Goal: Information Seeking & Learning: Find specific fact

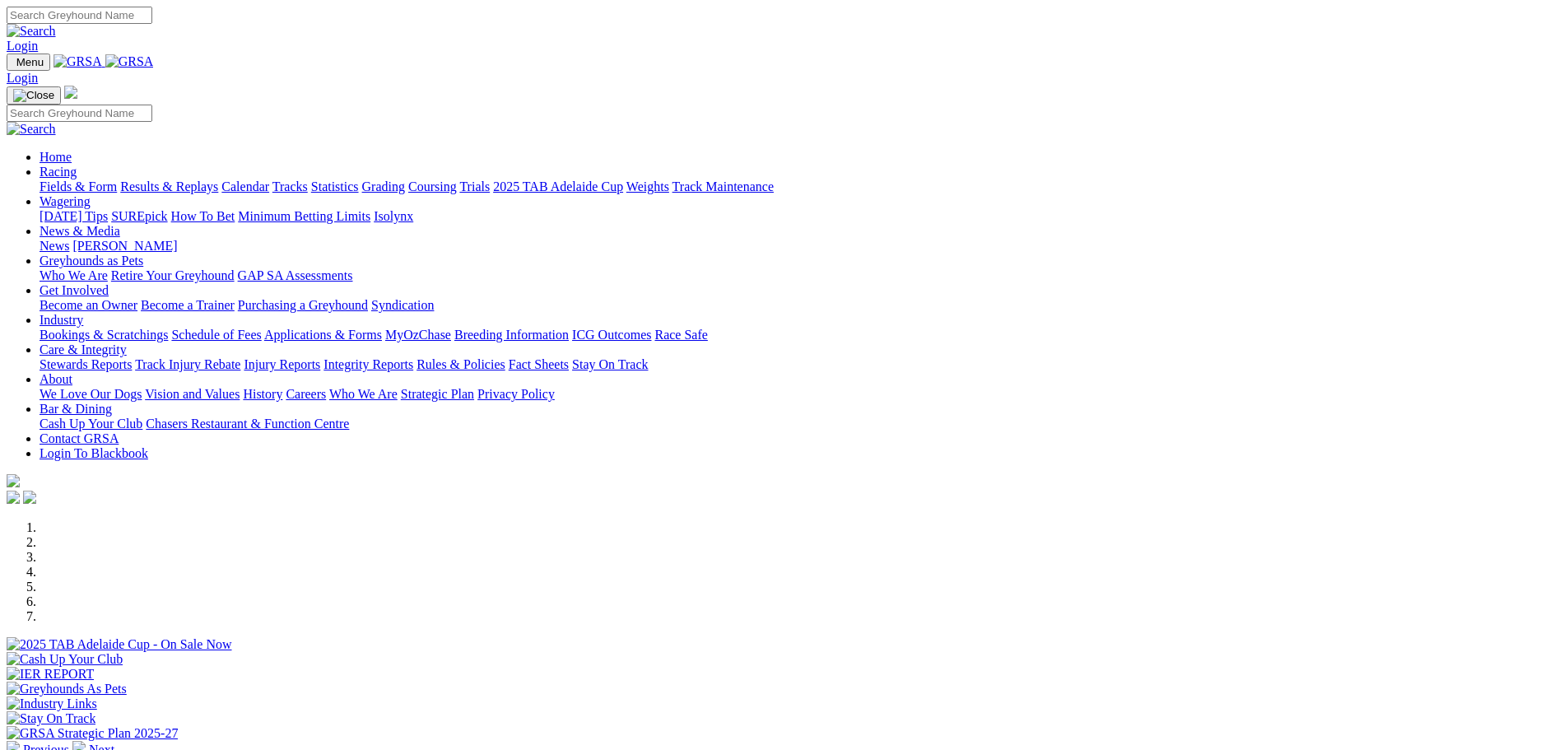
scroll to position [1482, 0]
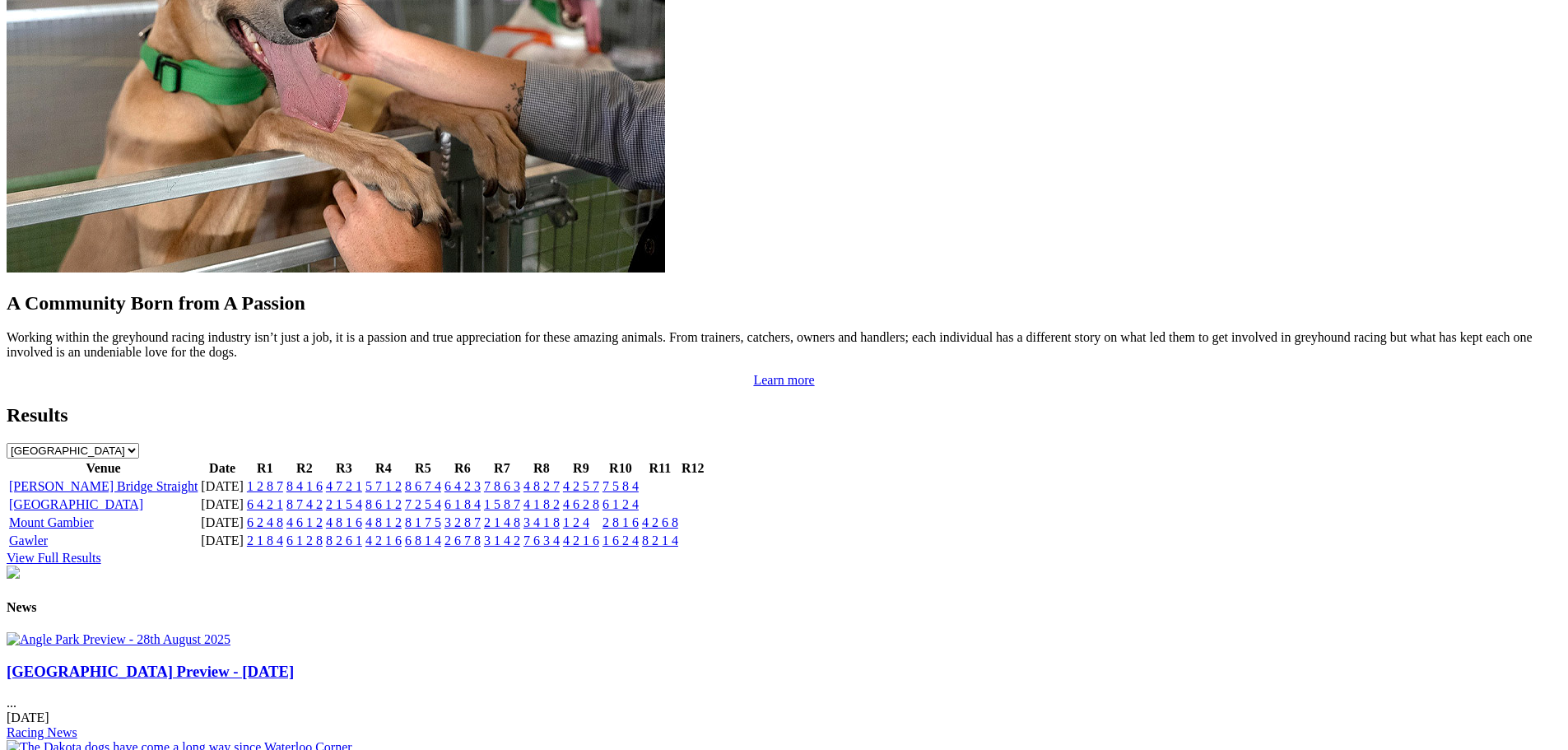
click at [283, 479] on link "1 2 8 7" at bounding box center [265, 486] width 36 height 14
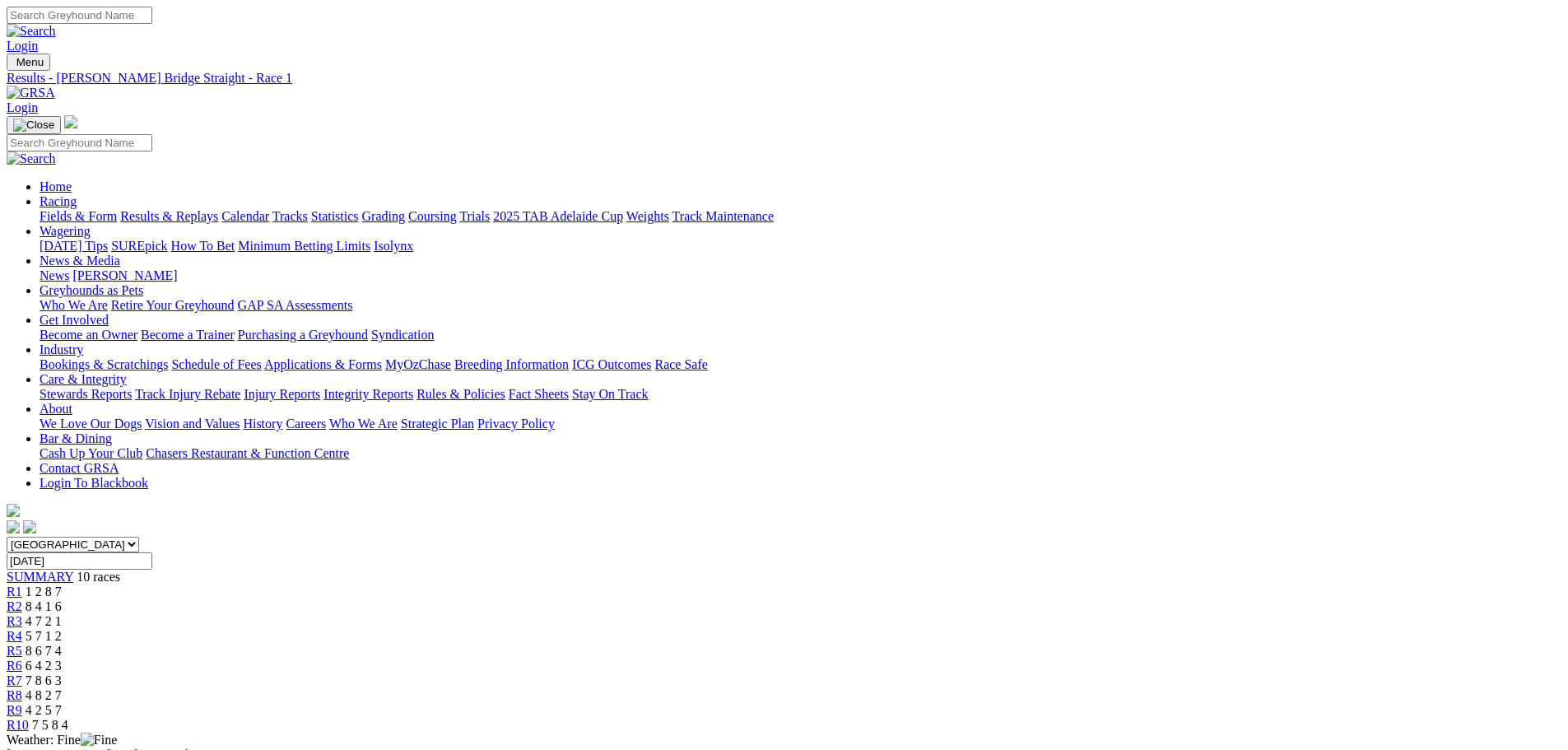
click at [23, 629] on link "R4" at bounding box center [15, 636] width 16 height 14
click at [886, 659] on div "R6 6 4 2 3" at bounding box center [784, 666] width 1555 height 15
click at [1261, 718] on div "R10 7 5 8 4" at bounding box center [784, 725] width 1555 height 15
click at [62, 704] on span "4 2 5 7" at bounding box center [43, 711] width 36 height 14
